Goal: Information Seeking & Learning: Learn about a topic

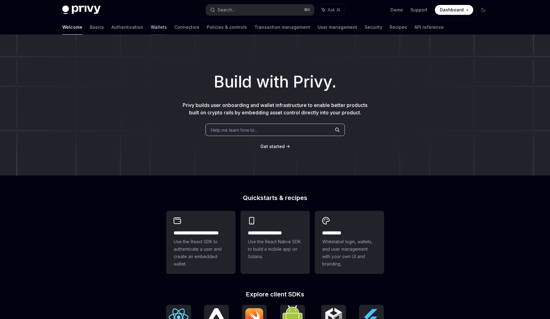
click at [151, 25] on link "Wallets" at bounding box center [159, 27] width 16 height 15
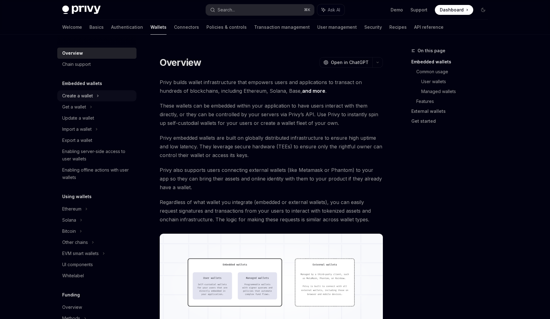
click at [93, 97] on div "Create a wallet" at bounding box center [96, 95] width 79 height 11
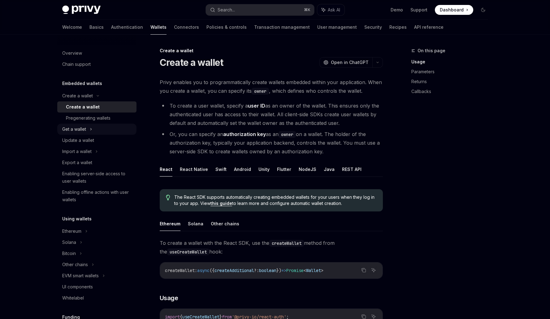
click at [92, 128] on icon at bounding box center [91, 129] width 2 height 7
type textarea "*"
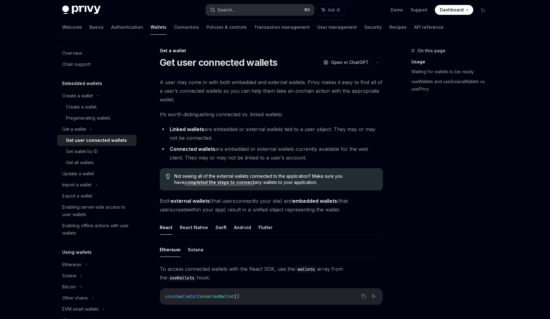
click at [246, 9] on button "Search... ⌘ K" at bounding box center [260, 9] width 108 height 11
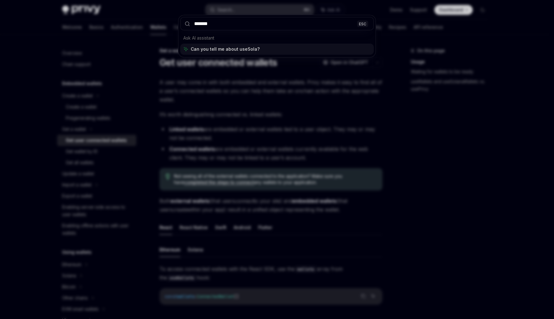
type input "********"
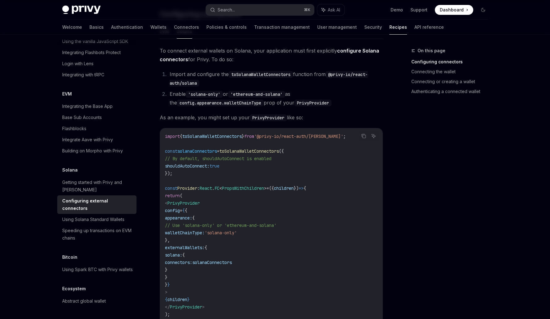
scroll to position [84, 0]
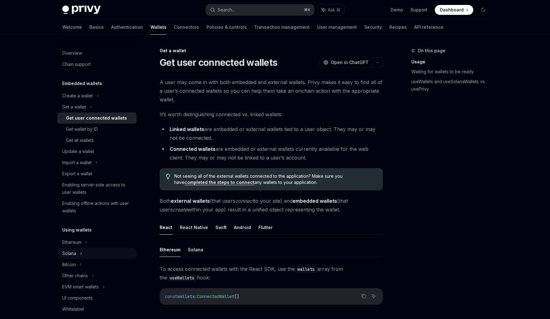
click at [85, 113] on div "Solana" at bounding box center [96, 106] width 79 height 11
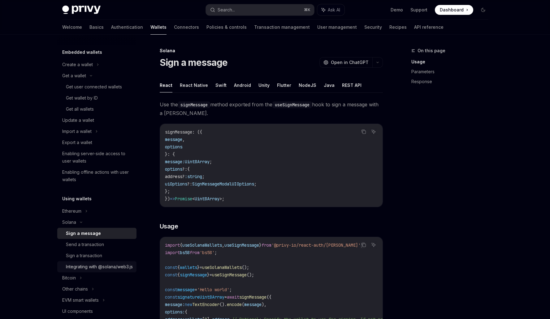
scroll to position [31, 0]
click at [99, 270] on div "Integrating with @solana/web3.js" at bounding box center [99, 267] width 67 height 7
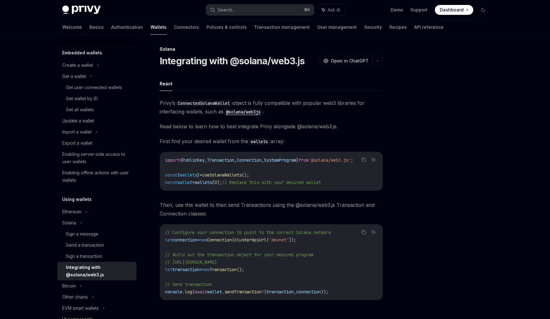
scroll to position [2, 0]
drag, startPoint x: 182, startPoint y: 173, endPoint x: 209, endPoint y: 174, distance: 27.3
click at [209, 174] on span "const { wallets } = useSolanaWallets ();" at bounding box center [207, 174] width 84 height 6
drag, startPoint x: 176, startPoint y: 182, endPoint x: 222, endPoint y: 179, distance: 45.9
click at [222, 179] on span "const wallet = wallets [ 0 ]; // Replace this with your desired wallet" at bounding box center [243, 182] width 156 height 6
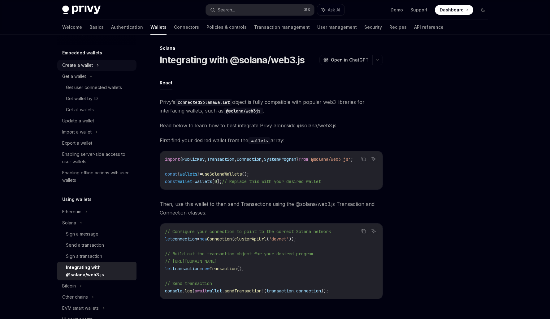
click at [93, 66] on div "Create a wallet" at bounding box center [96, 65] width 79 height 11
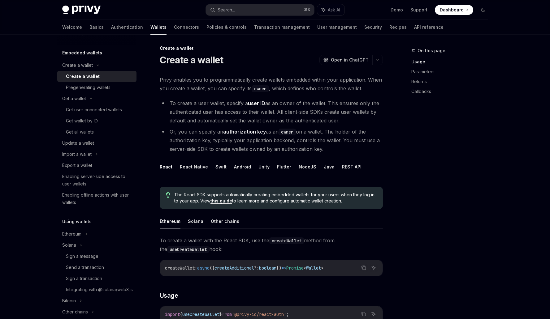
click at [94, 78] on div "Create a wallet" at bounding box center [83, 76] width 34 height 7
click at [200, 167] on button "React Native" at bounding box center [194, 167] width 28 height 15
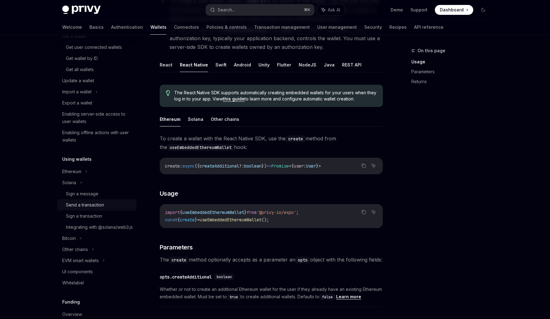
scroll to position [93, 0]
click at [92, 230] on div "Integrating with @solana/web3.js" at bounding box center [99, 227] width 67 height 7
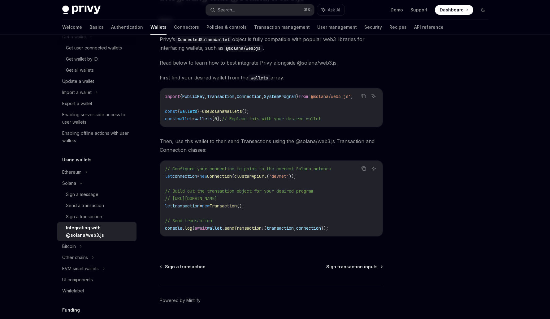
scroll to position [87, 0]
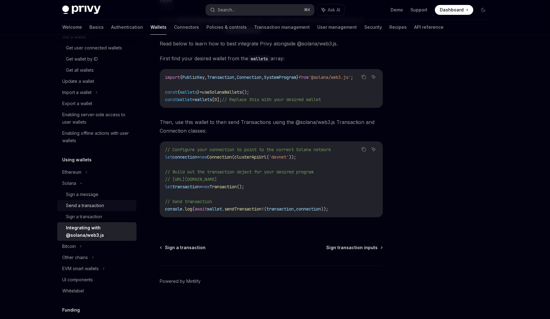
click at [62, 208] on link "Send a transaction" at bounding box center [96, 205] width 79 height 11
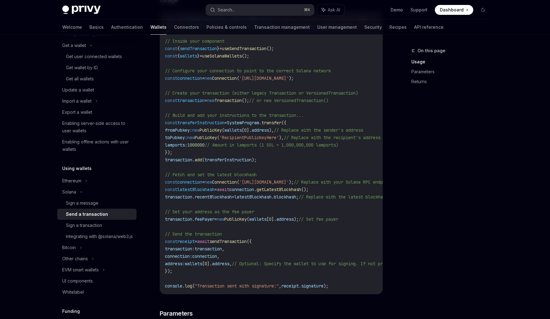
scroll to position [239, 0]
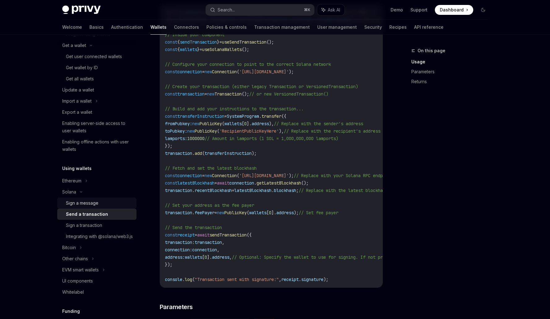
click at [94, 203] on div "Sign a message" at bounding box center [82, 203] width 32 height 7
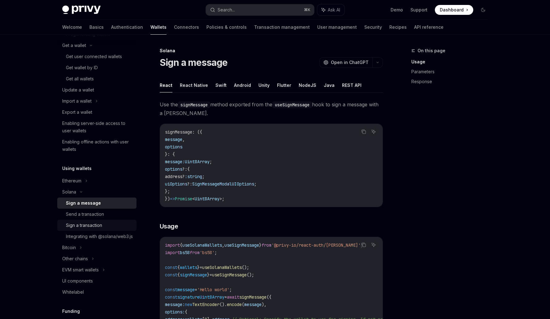
click at [101, 225] on div "Sign a transaction" at bounding box center [84, 225] width 36 height 7
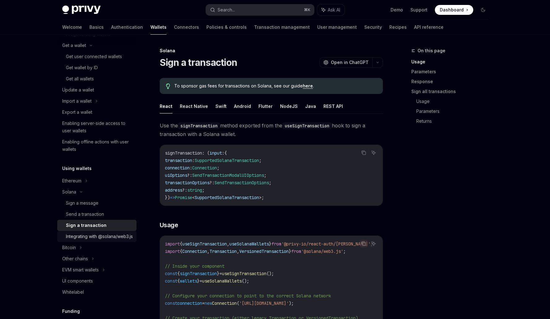
click at [101, 240] on div "Integrating with @solana/web3.js" at bounding box center [99, 236] width 67 height 7
type textarea "*"
